Goal: Task Accomplishment & Management: Use online tool/utility

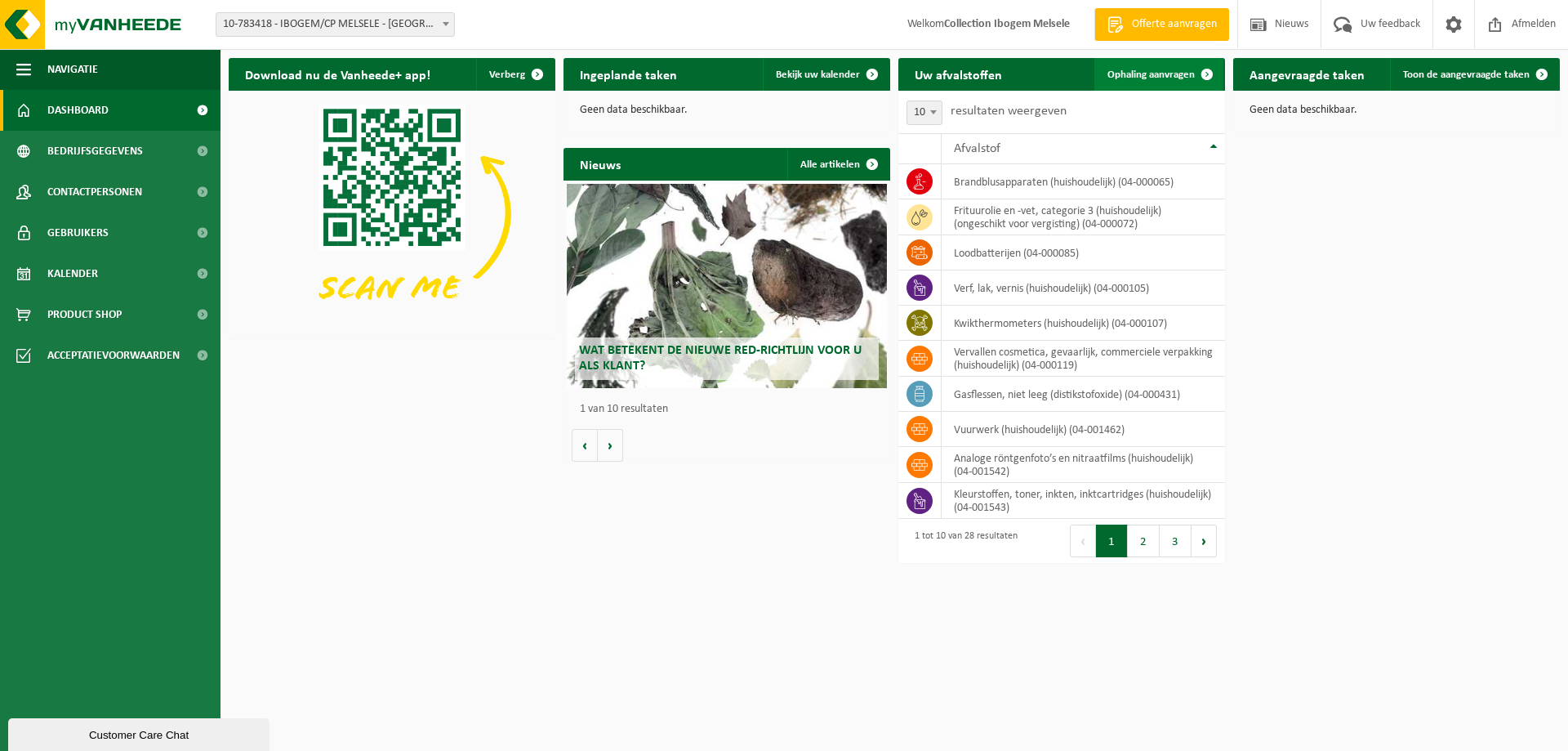
click at [1152, 68] on link "Ophaling aanvragen" at bounding box center [1159, 74] width 129 height 33
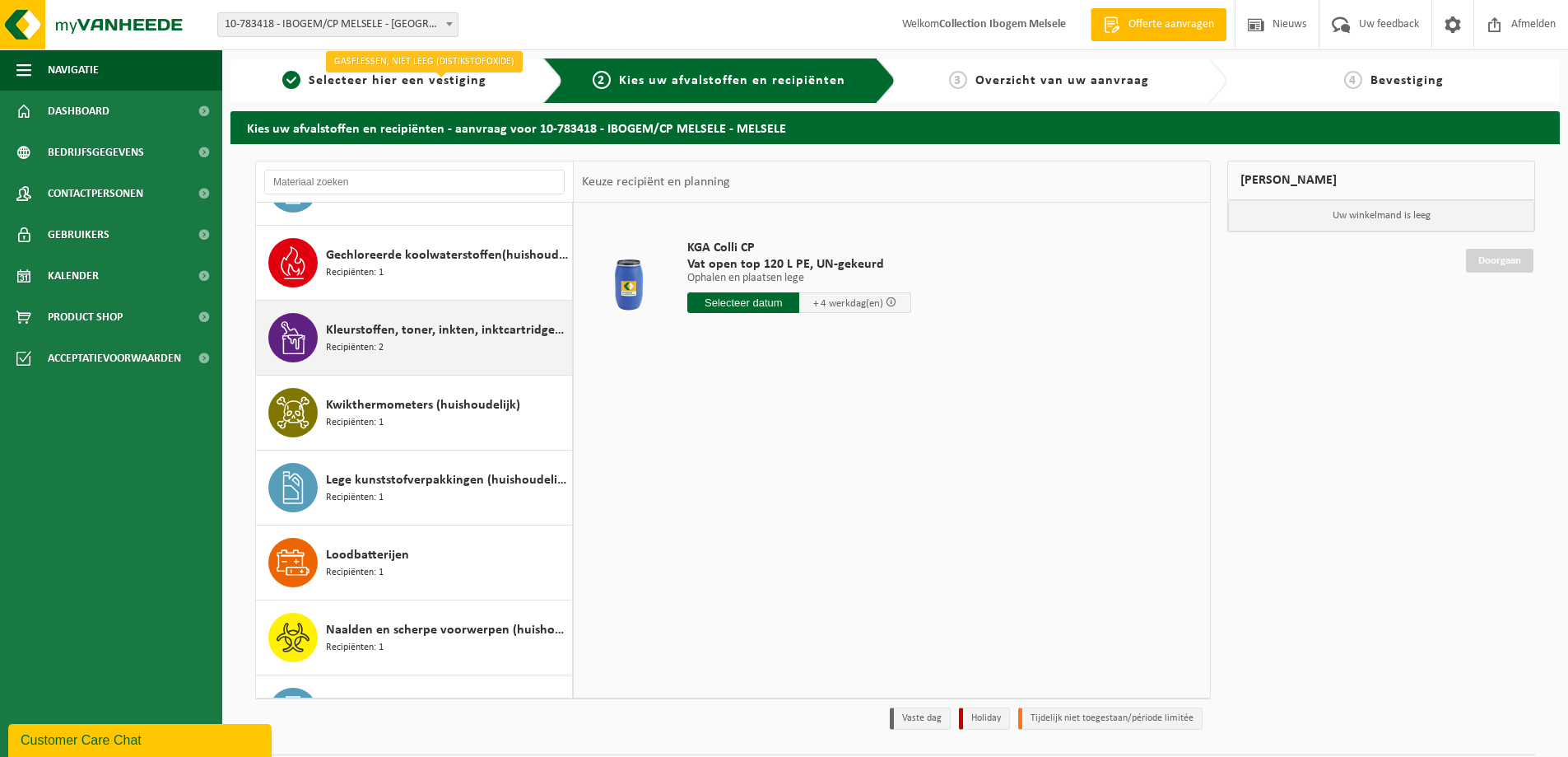
scroll to position [824, 0]
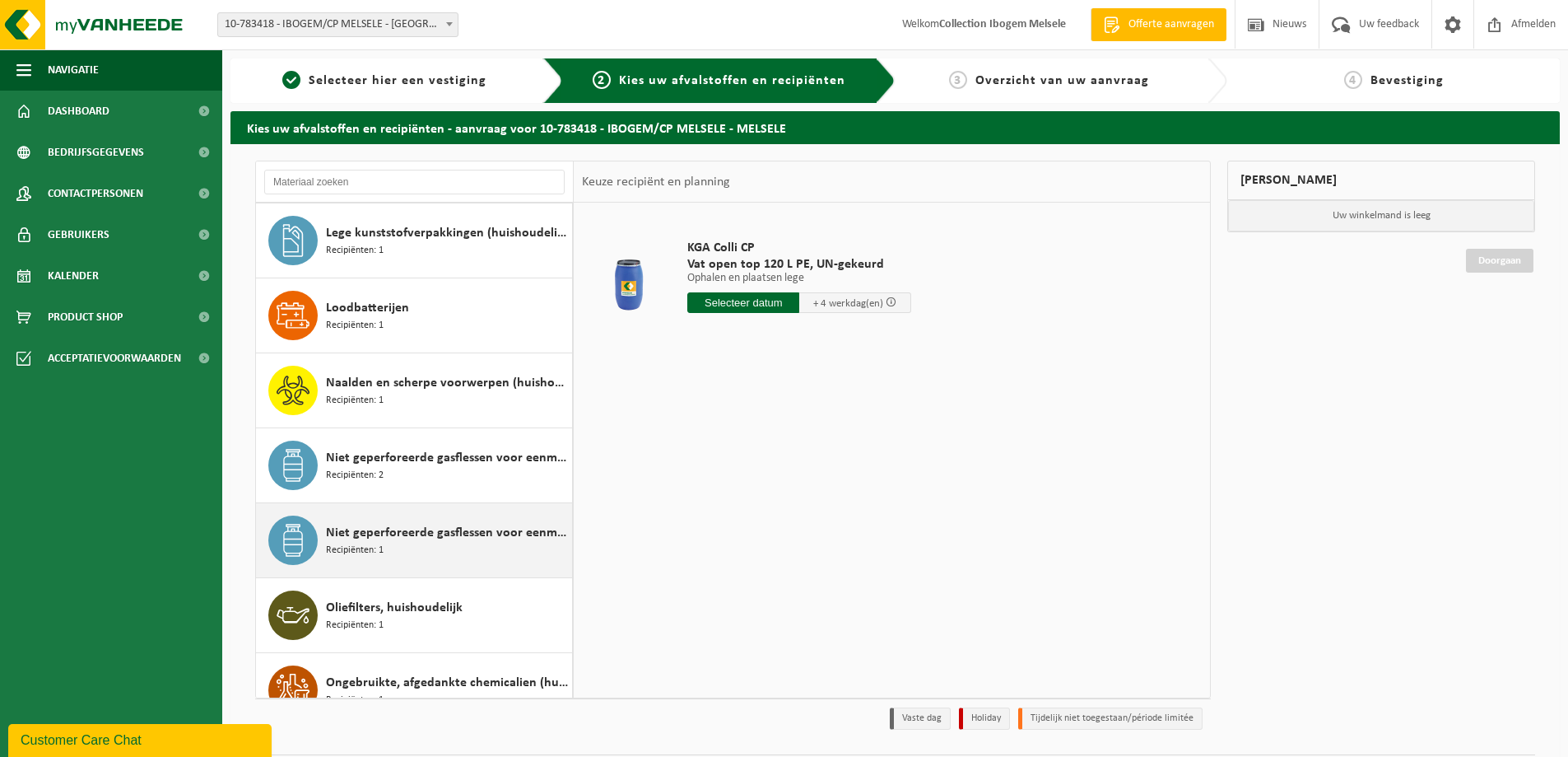
click at [428, 537] on span "Niet geperforeerde gasflessen voor eenmalig gebruik (huishoudelijk) - aanstekers" at bounding box center [447, 532] width 242 height 20
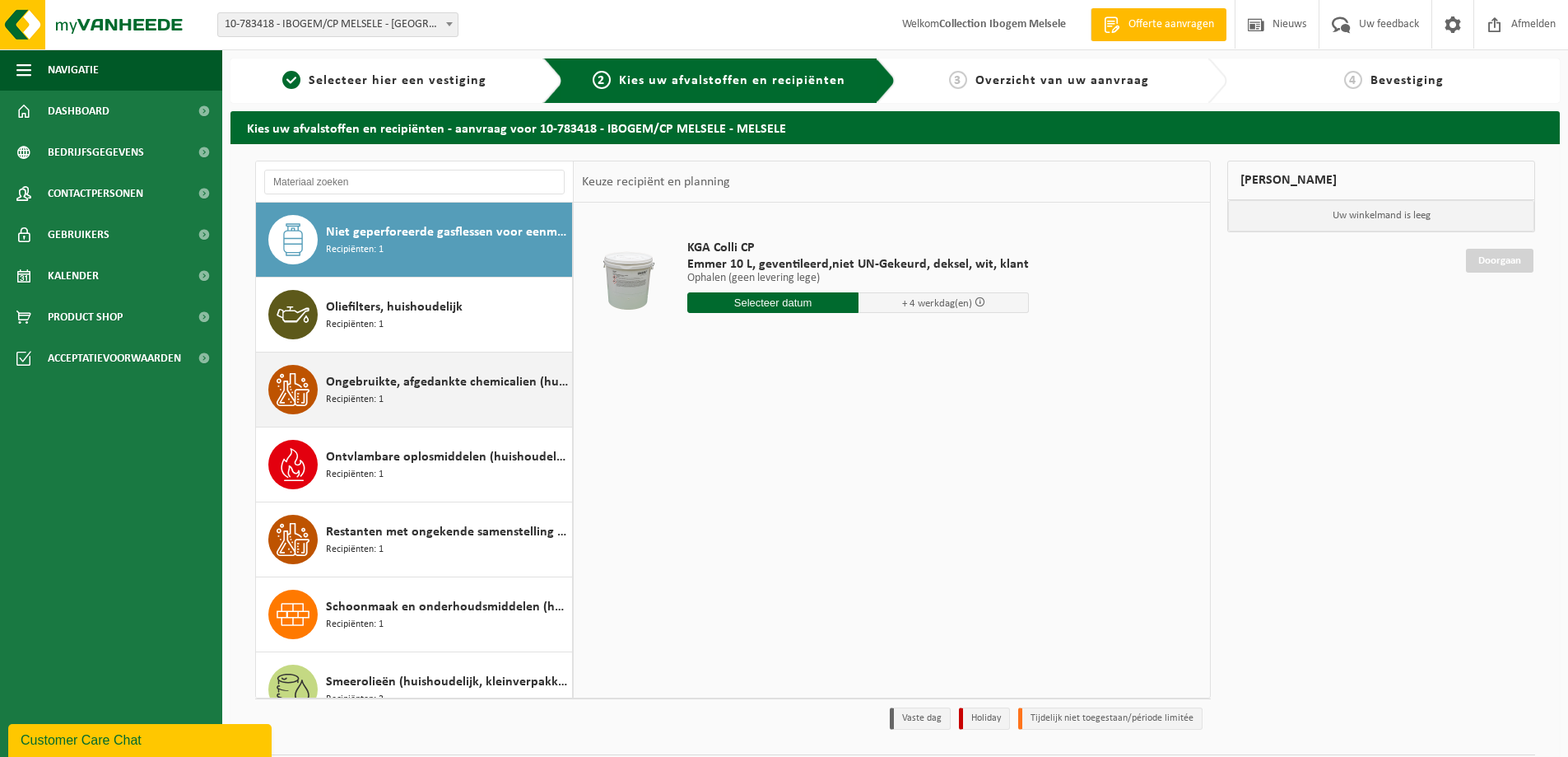
scroll to position [795, 0]
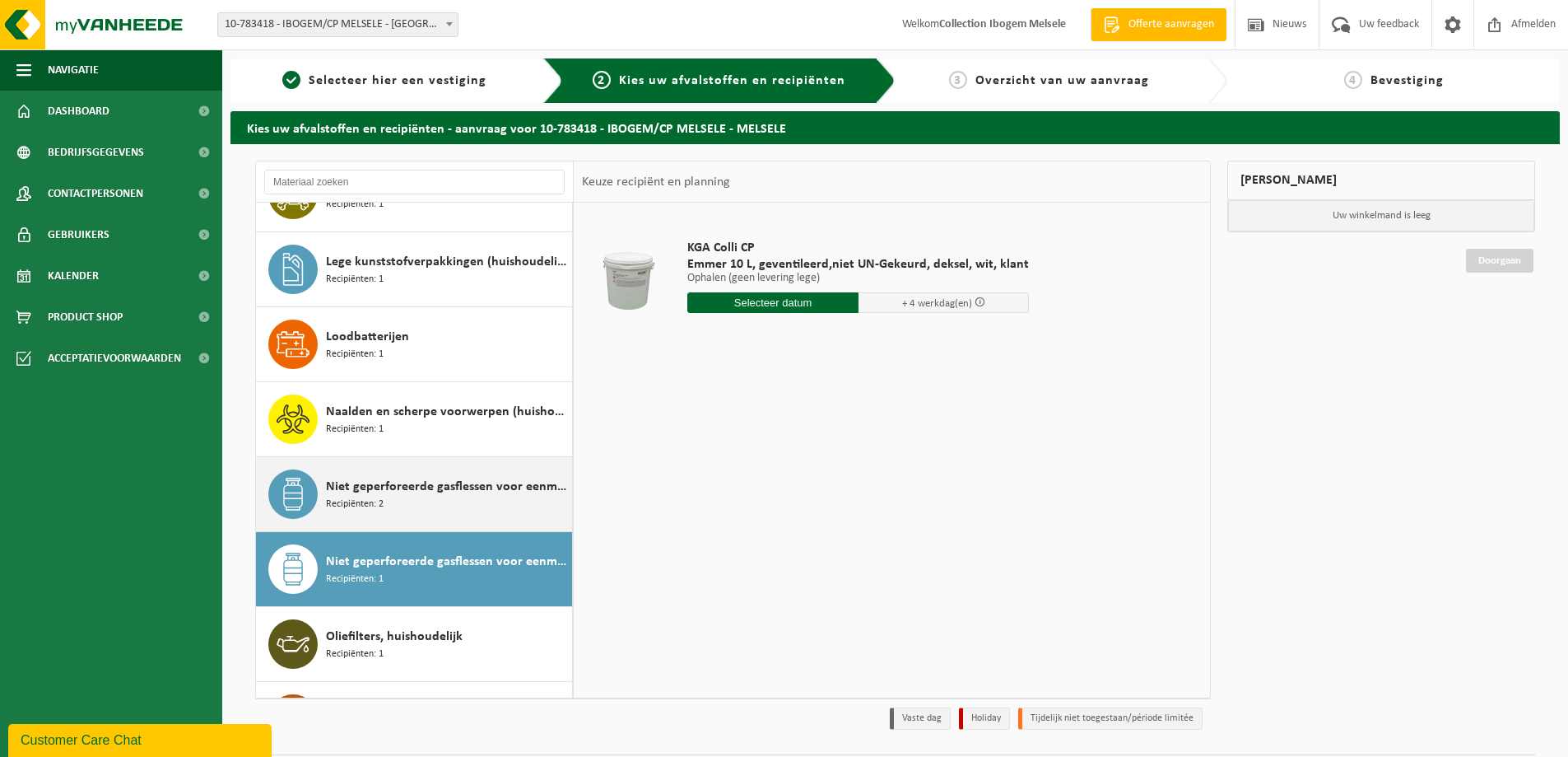
click at [433, 488] on span "Niet geperforeerde gasflessen voor eenmalig gebruik (huishoudelijk)" at bounding box center [447, 486] width 242 height 20
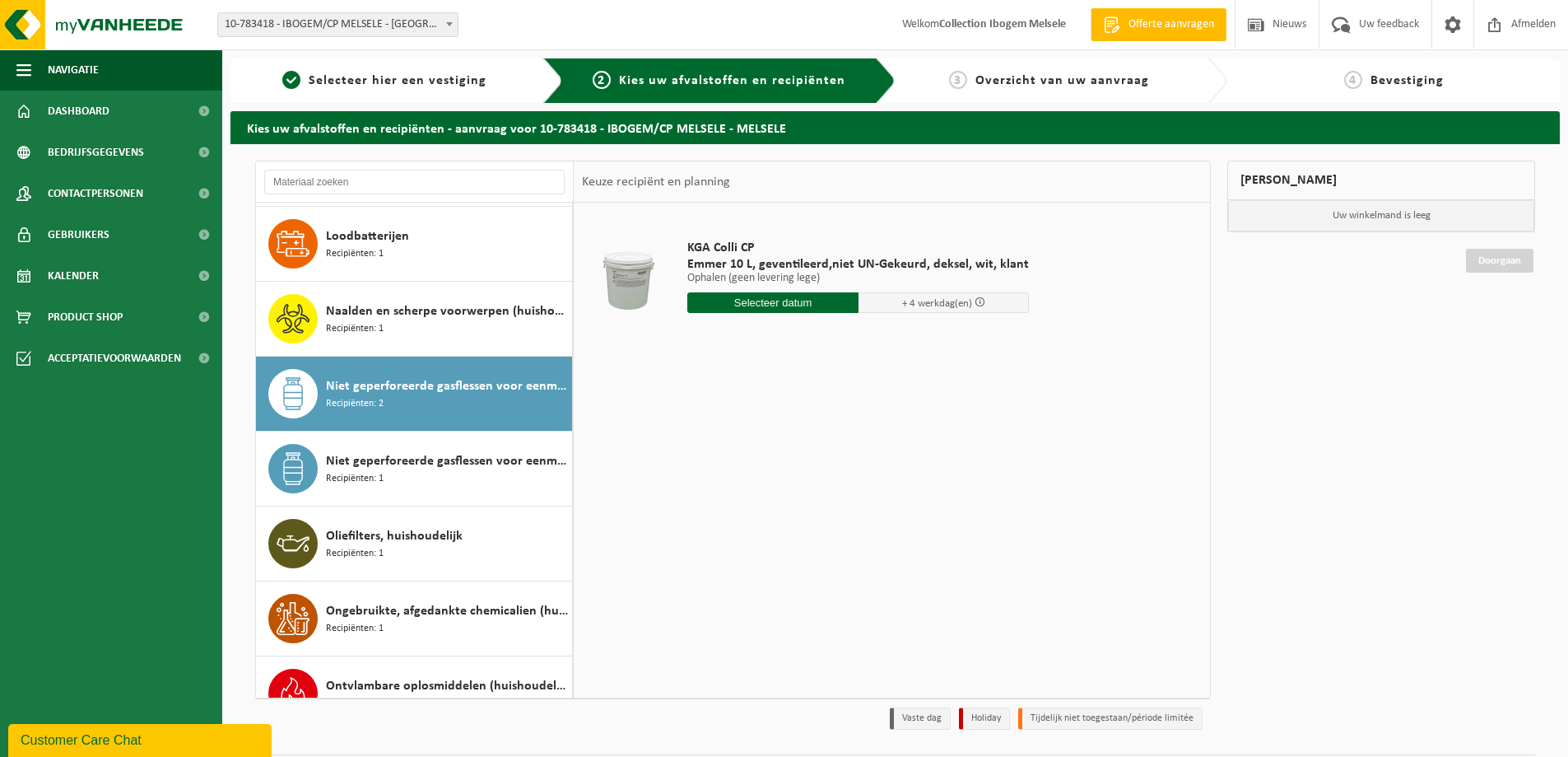
scroll to position [1049, 0]
